Goal: Task Accomplishment & Management: Manage account settings

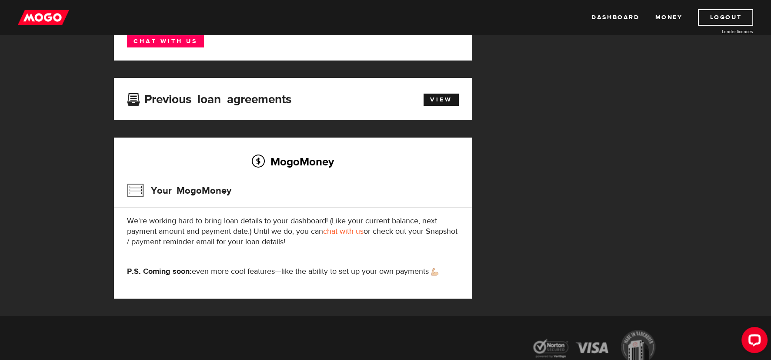
scroll to position [174, 0]
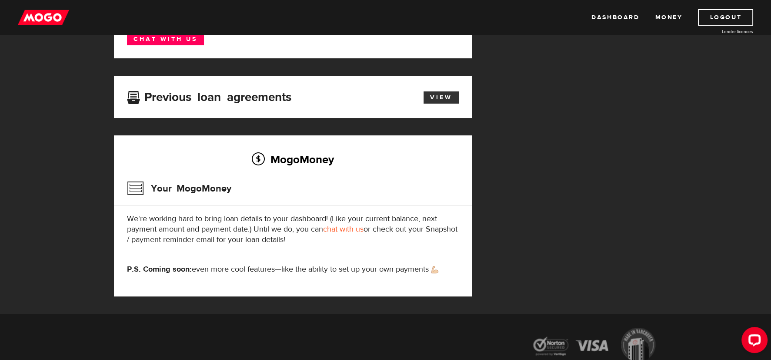
click at [431, 100] on link "View" at bounding box center [440, 97] width 35 height 12
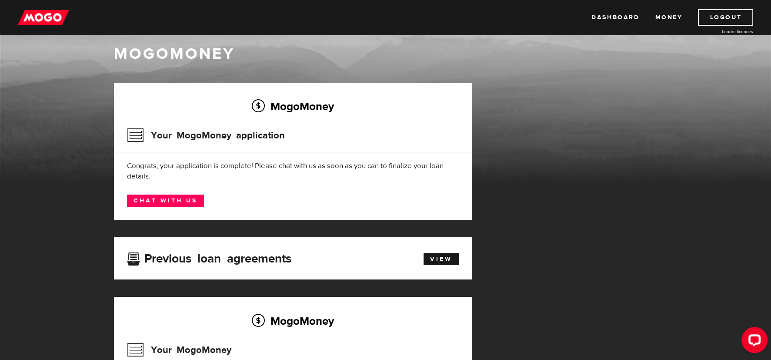
scroll to position [43, 0]
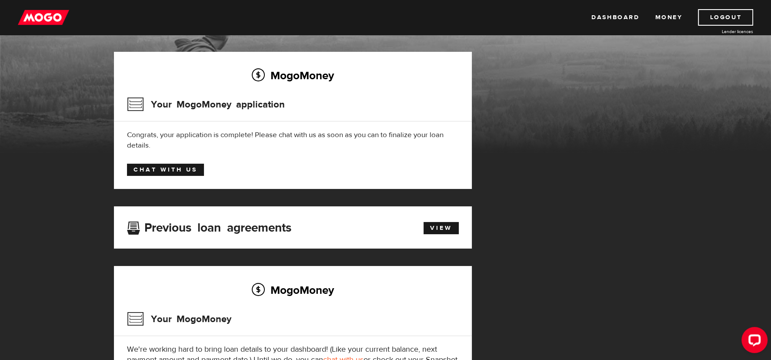
click at [184, 173] on link "Chat with us" at bounding box center [165, 169] width 77 height 12
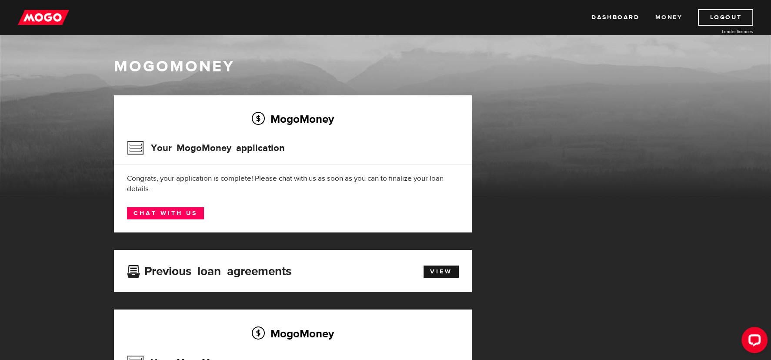
click at [663, 19] on link "Money" at bounding box center [668, 17] width 27 height 17
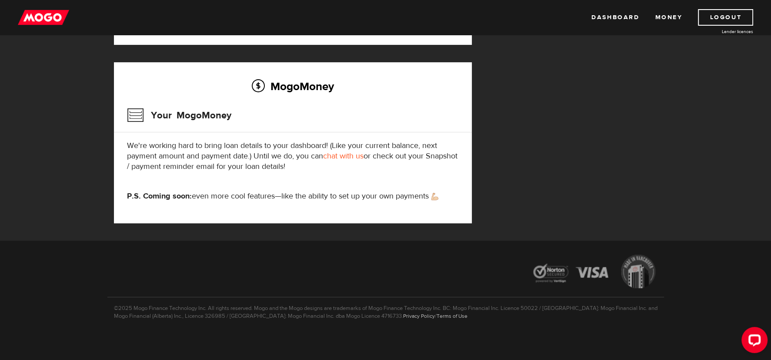
scroll to position [249, 0]
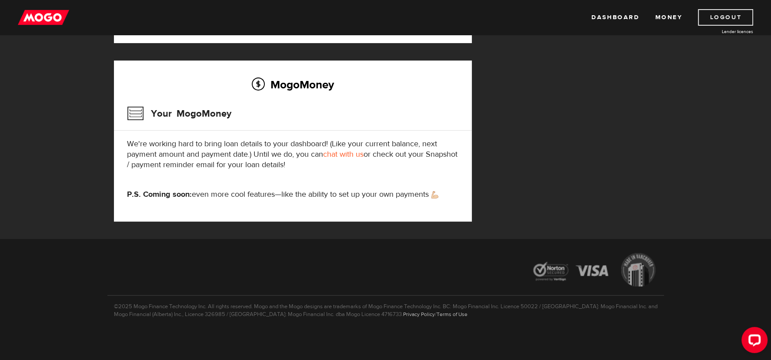
click at [728, 20] on link "Logout" at bounding box center [725, 17] width 55 height 17
